Goal: Check status: Check status

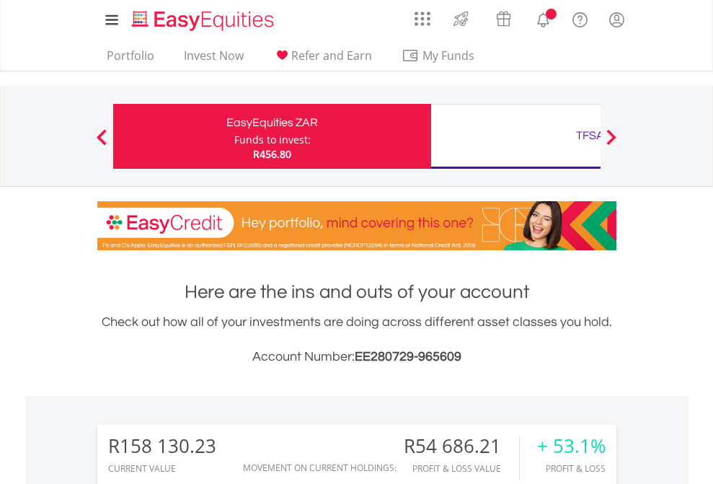
scroll to position [138, 226]
click at [234, 136] on div "Funds to invest:" at bounding box center [272, 140] width 76 height 14
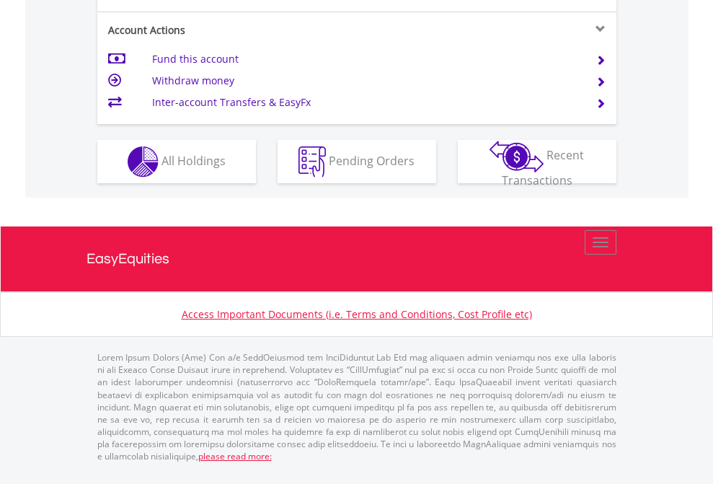
scroll to position [1411, 0]
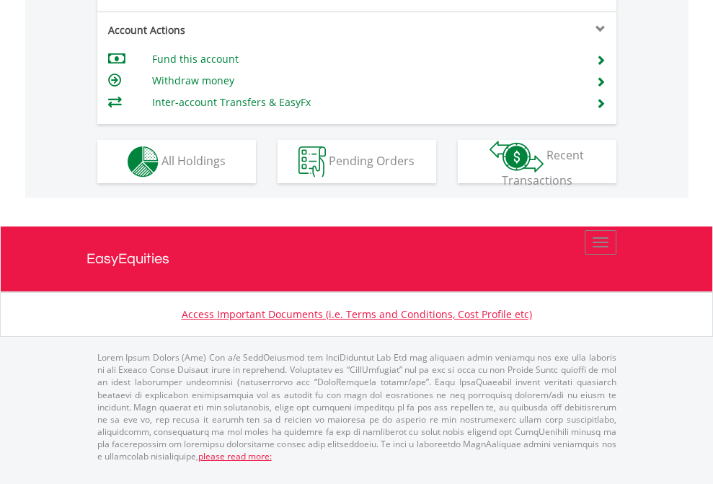
scroll to position [1382, 0]
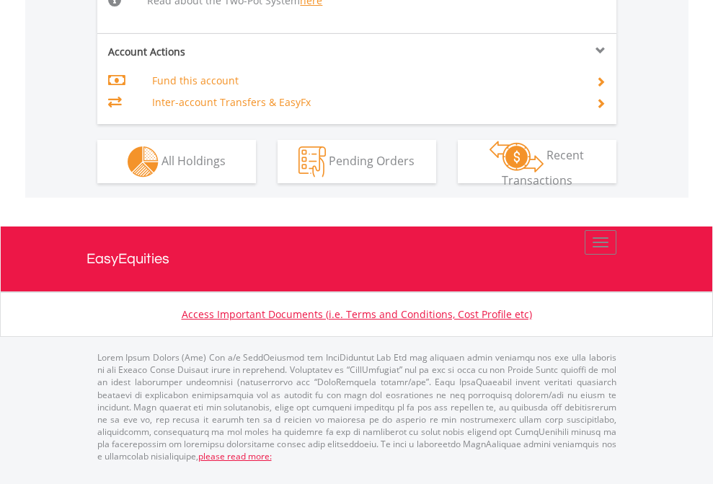
scroll to position [1553, 0]
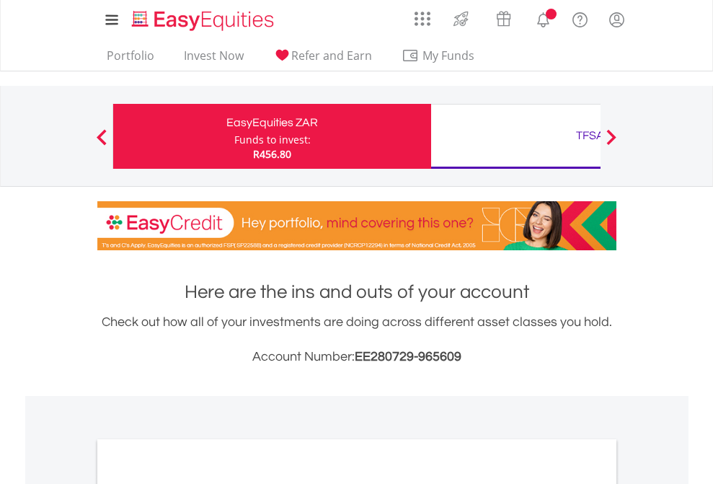
scroll to position [867, 0]
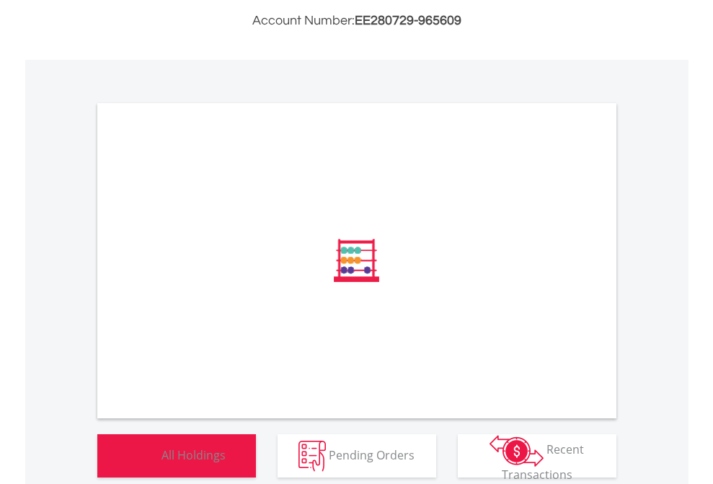
click at [161, 462] on span "All Holdings" at bounding box center [193, 454] width 64 height 16
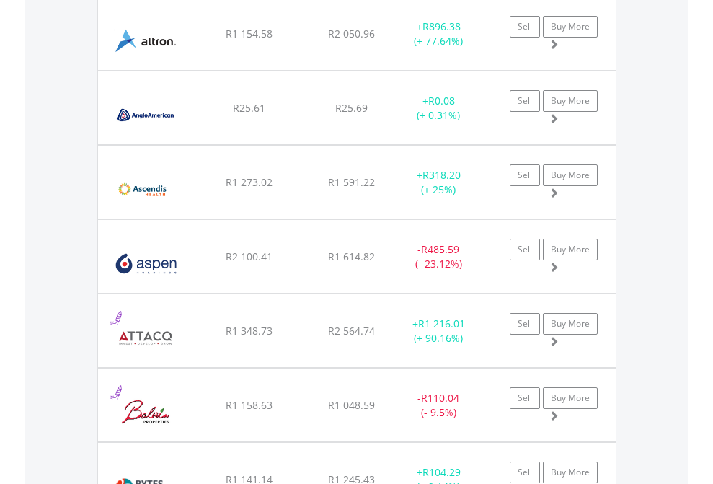
scroll to position [1719, 0]
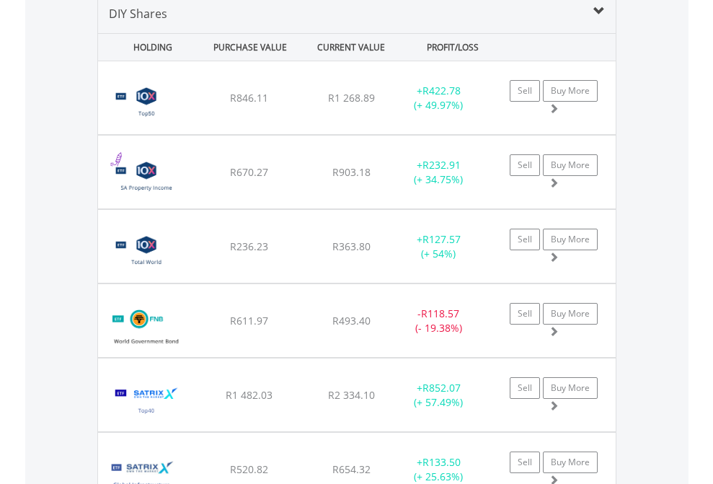
scroll to position [1394, 0]
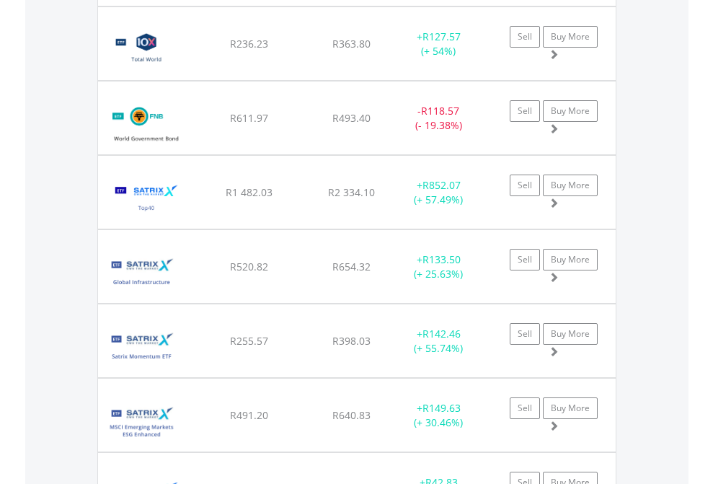
scroll to position [104, 0]
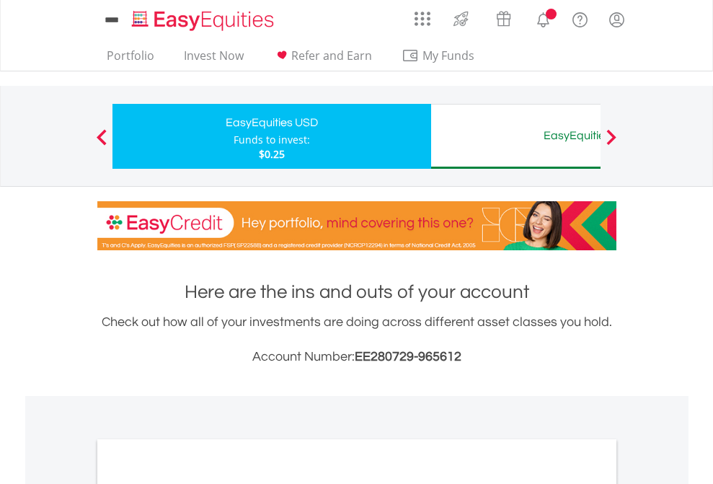
scroll to position [867, 0]
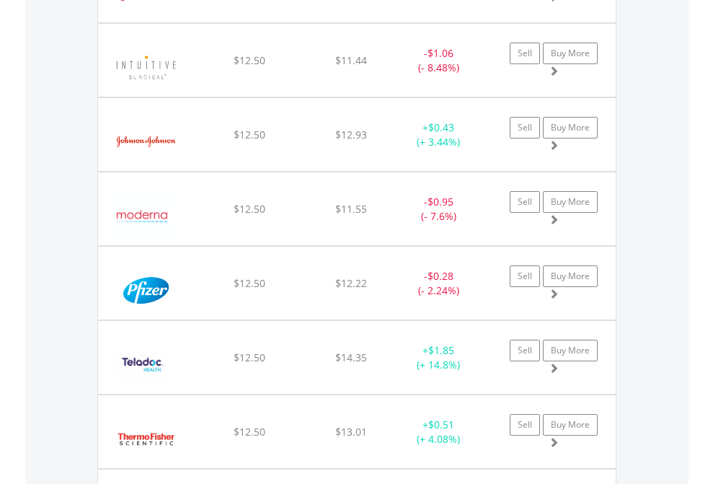
scroll to position [1604, 0]
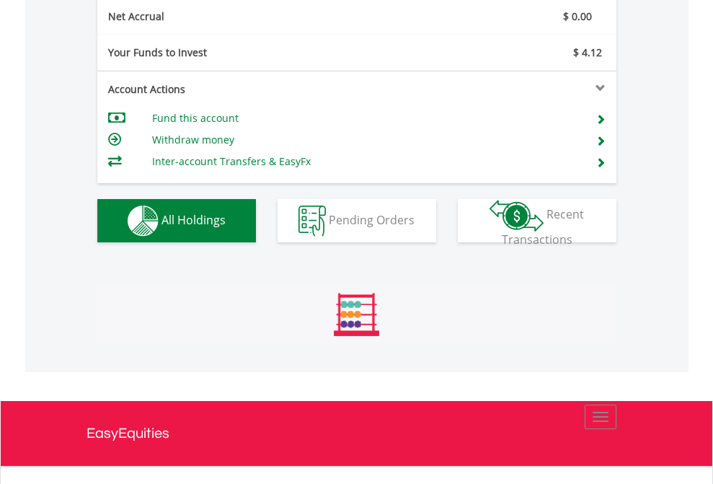
scroll to position [138, 226]
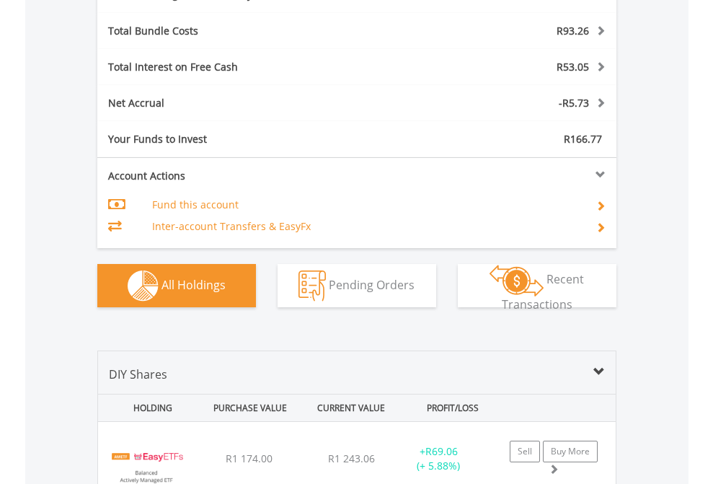
scroll to position [1719, 0]
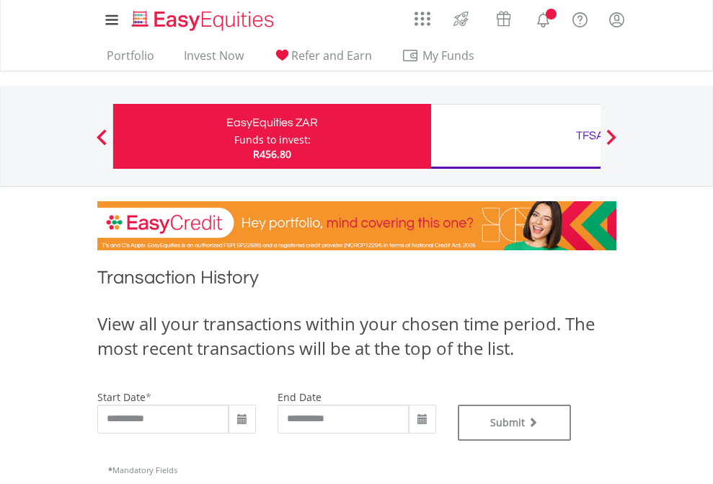
type input "**********"
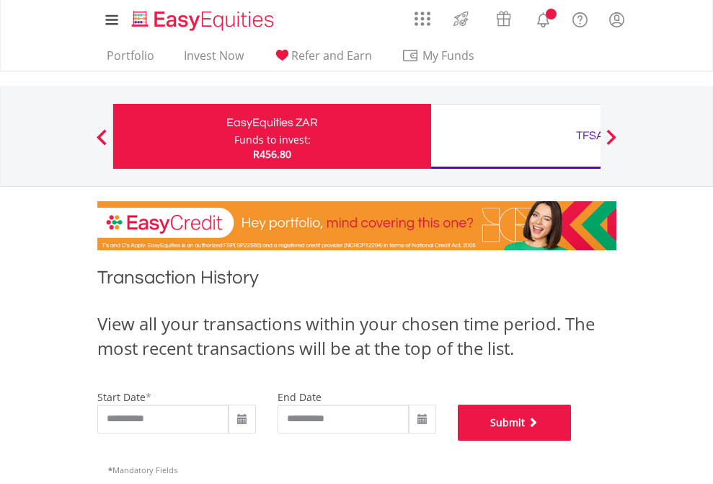
click at [572, 441] on button "Submit" at bounding box center [515, 422] width 114 height 36
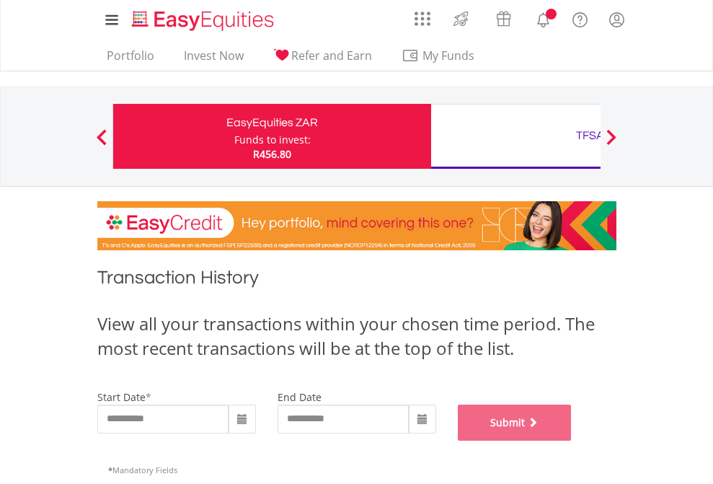
scroll to position [585, 0]
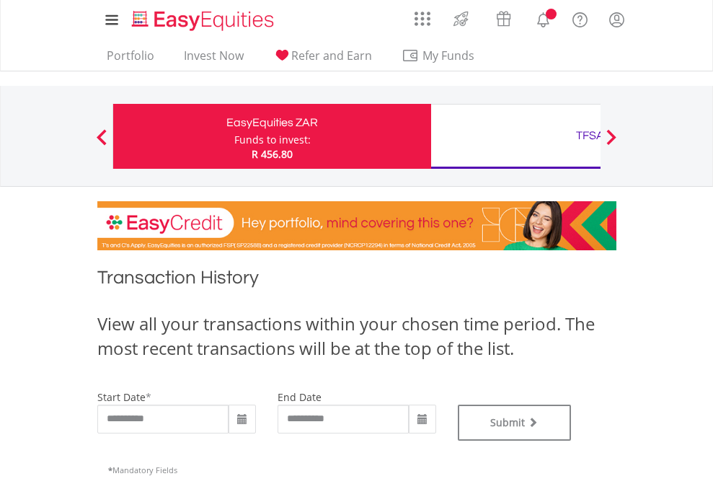
click at [515, 136] on div "TFSA" at bounding box center [590, 135] width 301 height 20
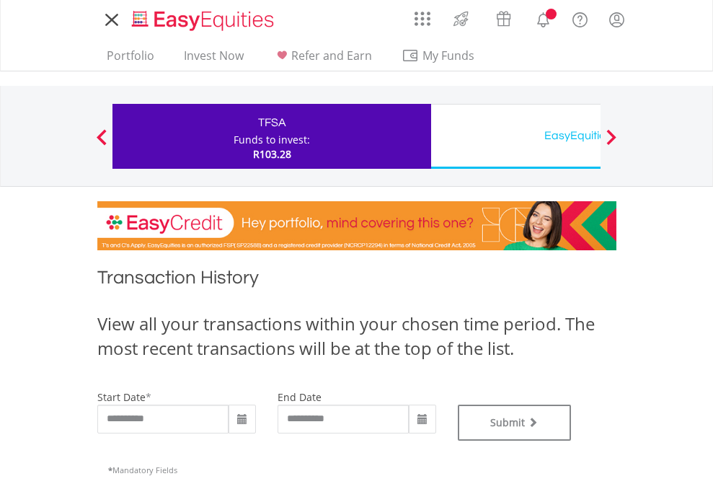
type input "**********"
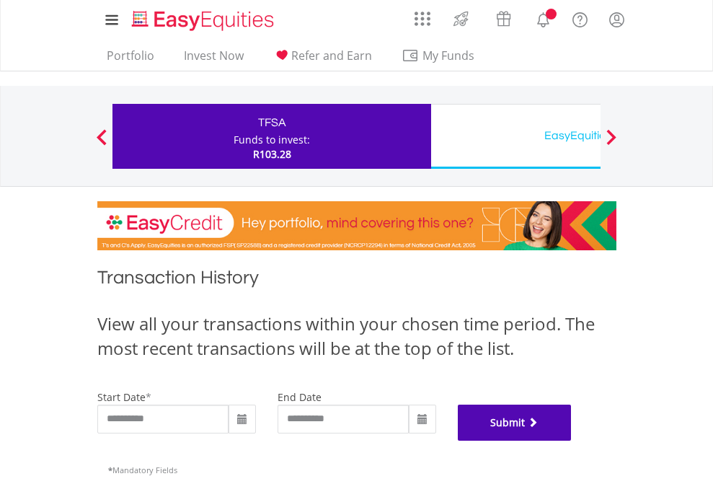
click at [572, 441] on button "Submit" at bounding box center [515, 422] width 114 height 36
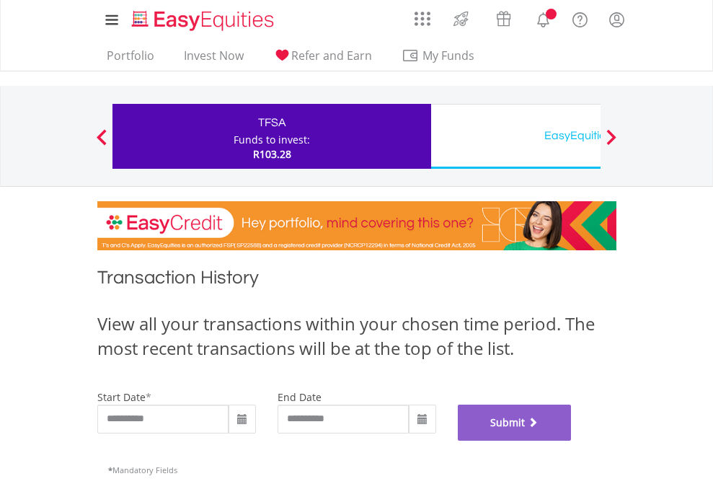
scroll to position [585, 0]
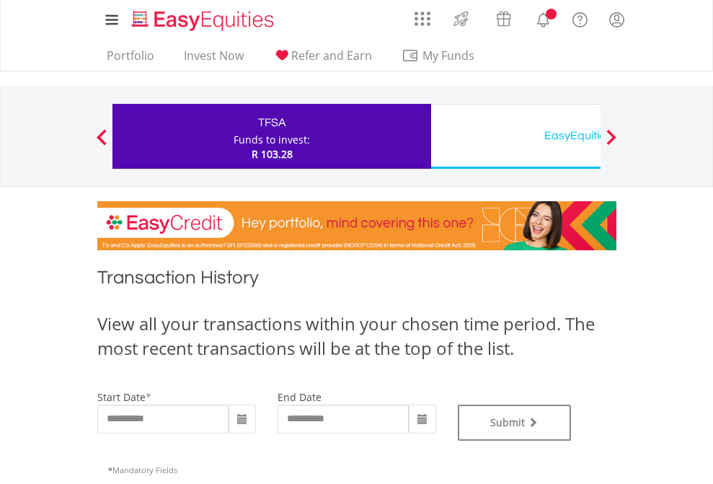
click at [515, 136] on div "EasyEquities USD" at bounding box center [590, 135] width 301 height 20
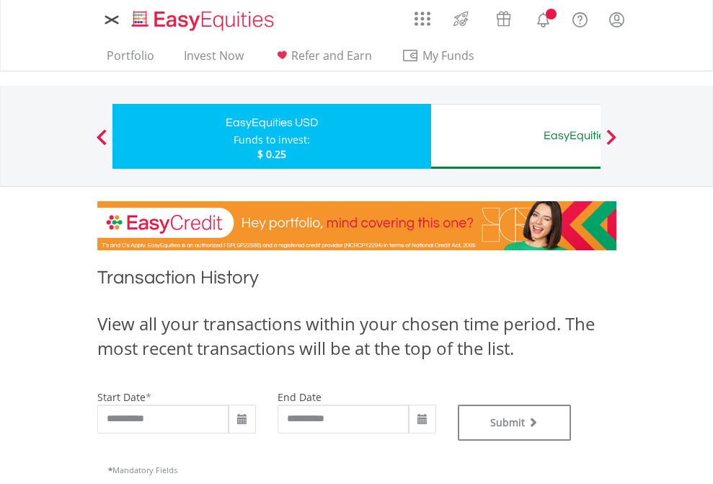
type input "**********"
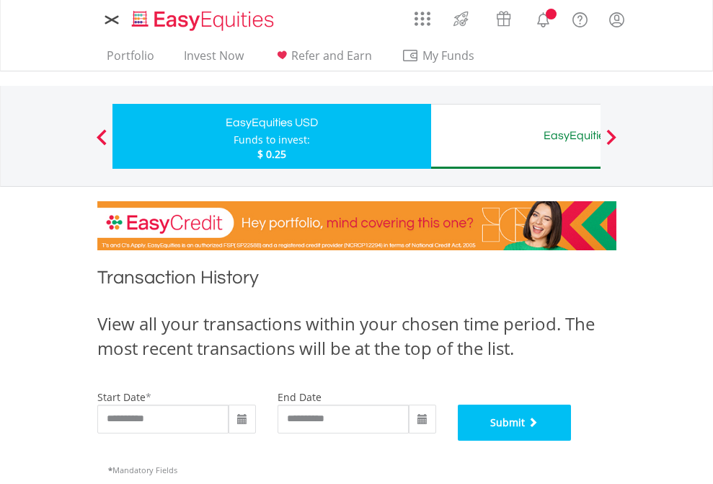
click at [572, 441] on button "Submit" at bounding box center [515, 422] width 114 height 36
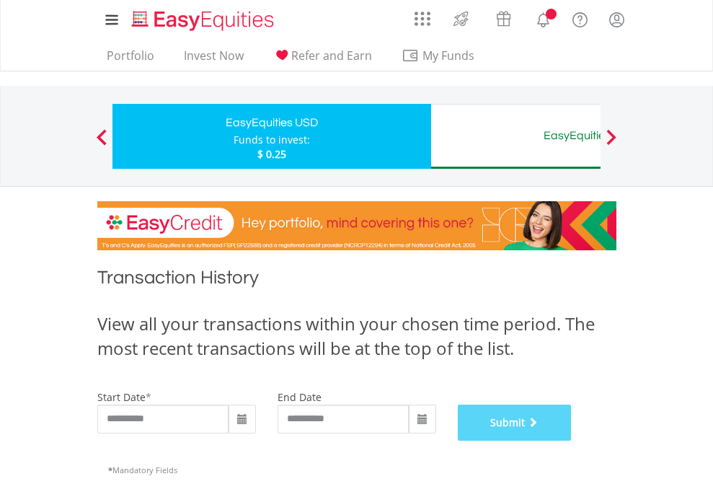
scroll to position [585, 0]
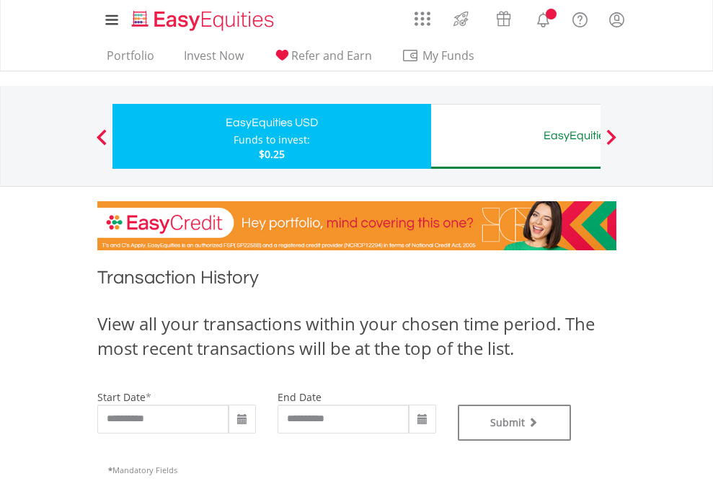
click at [515, 136] on div "EasyEquities AUD" at bounding box center [590, 135] width 301 height 20
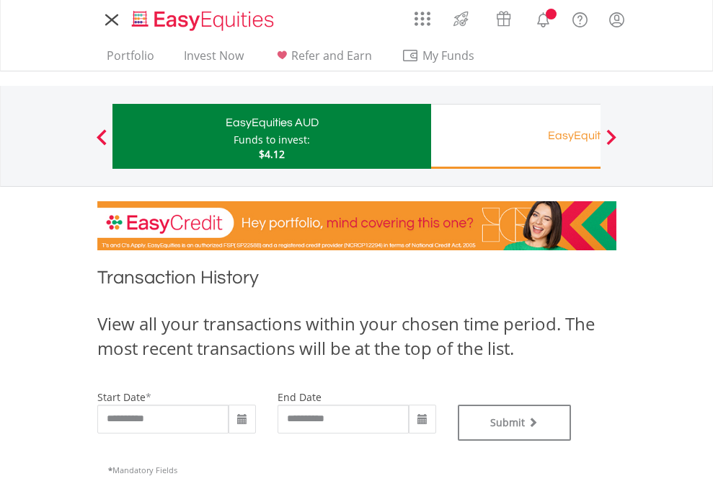
type input "**********"
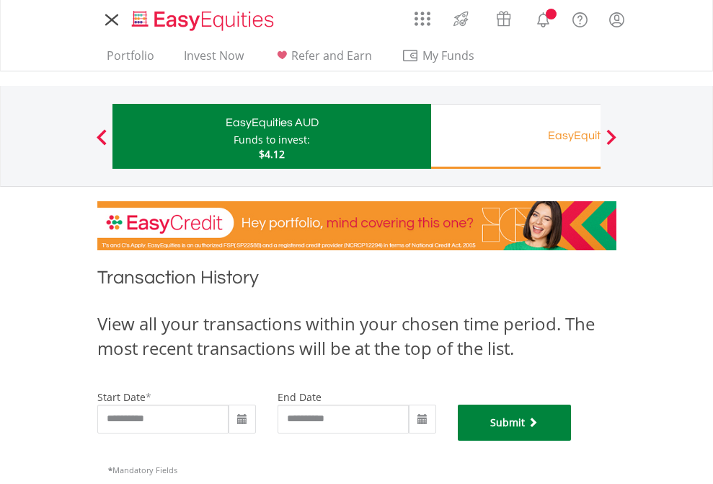
click at [572, 441] on button "Submit" at bounding box center [515, 422] width 114 height 36
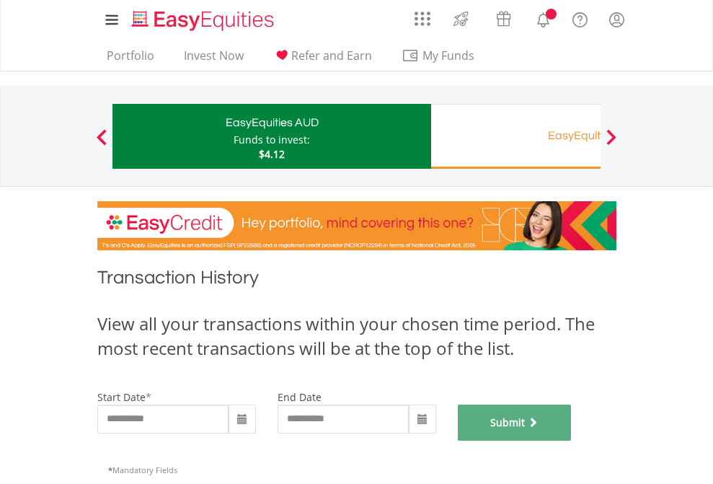
scroll to position [585, 0]
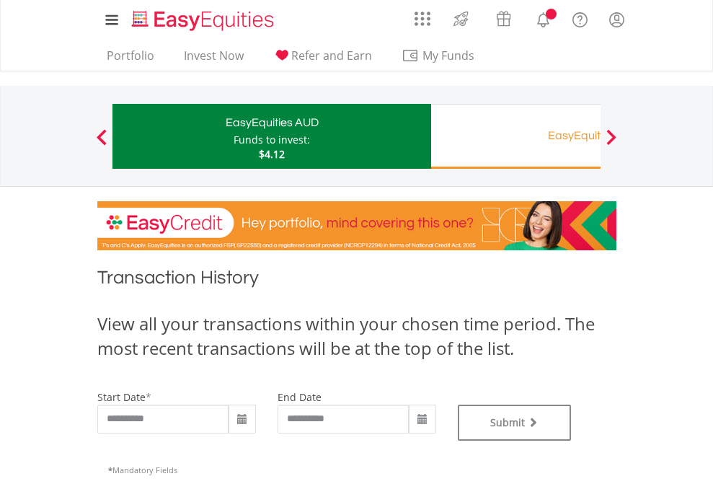
click at [515, 136] on div "EasyEquities RA" at bounding box center [590, 135] width 301 height 20
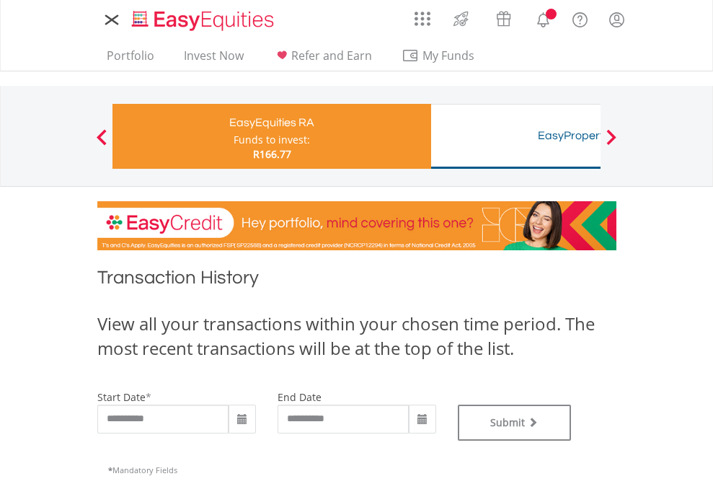
type input "**********"
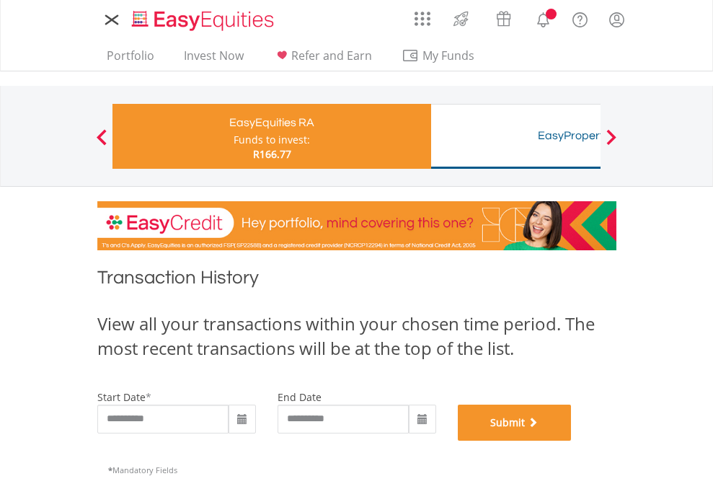
click at [572, 441] on button "Submit" at bounding box center [515, 422] width 114 height 36
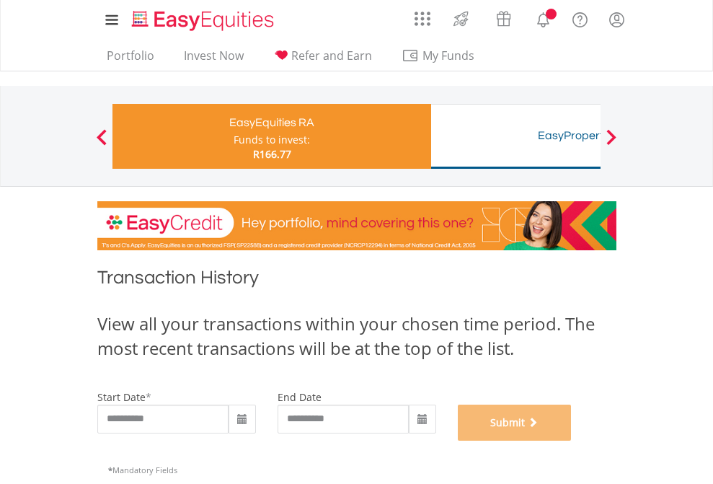
scroll to position [585, 0]
